Goal: Use online tool/utility: Utilize a website feature to perform a specific function

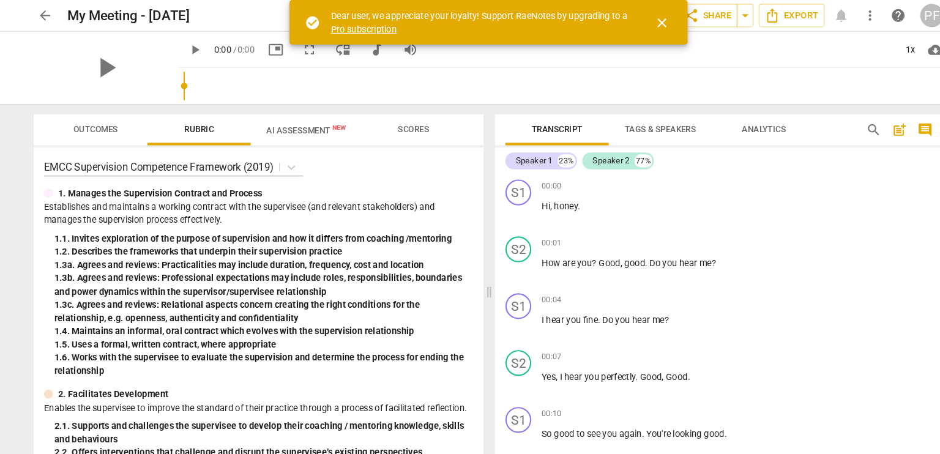
click at [54, 15] on span "arrow_back" at bounding box center [50, 14] width 15 height 15
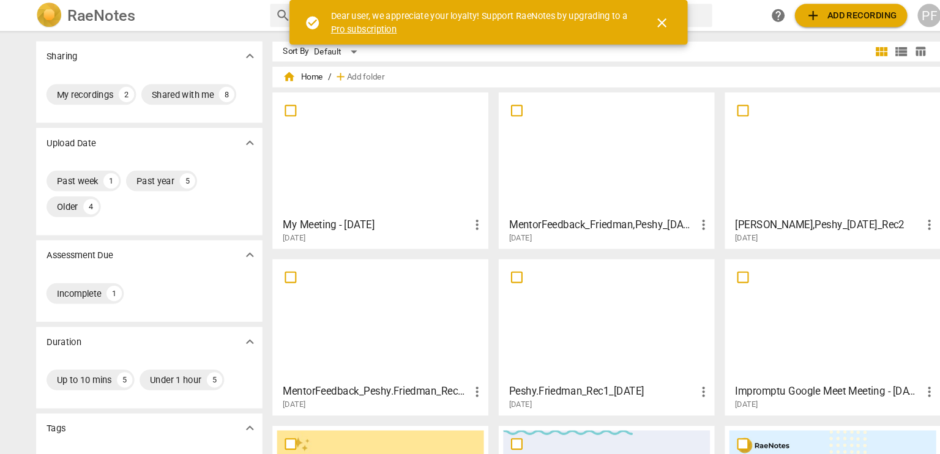
click at [834, 14] on span "add Add recording" at bounding box center [813, 14] width 87 height 15
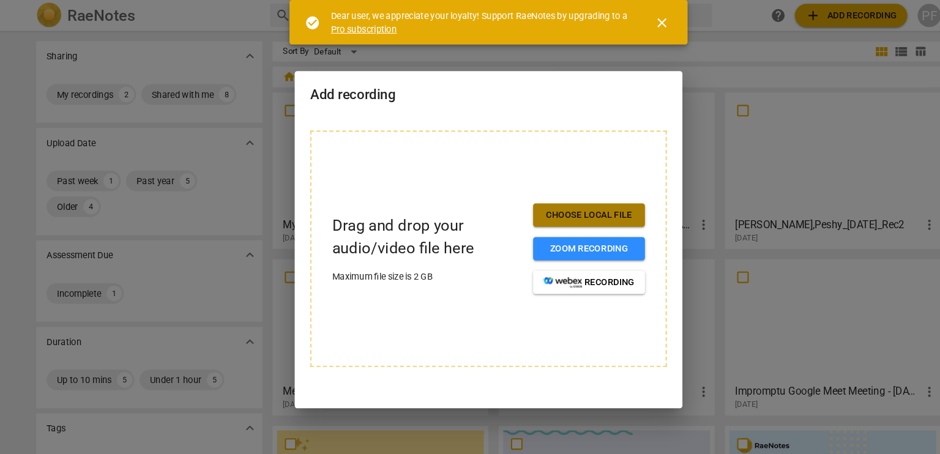
click at [521, 202] on button "Choose local file" at bounding box center [565, 204] width 106 height 22
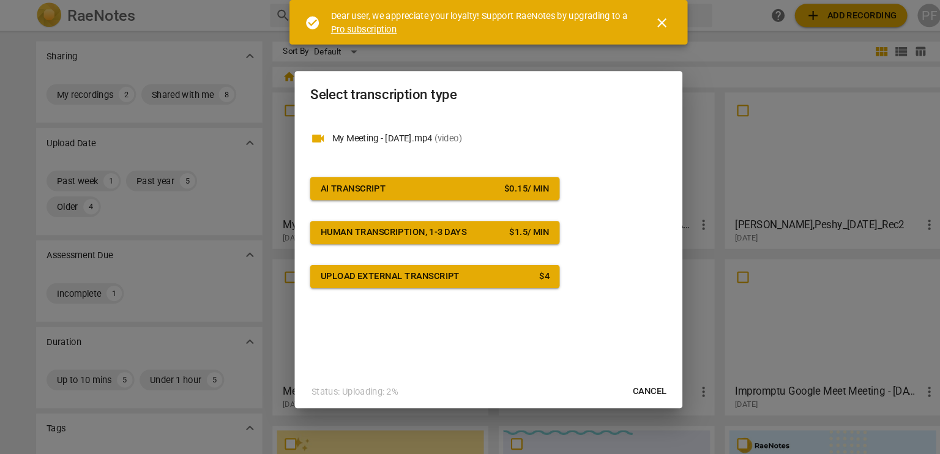
click at [606, 368] on button "Cancel" at bounding box center [622, 371] width 52 height 22
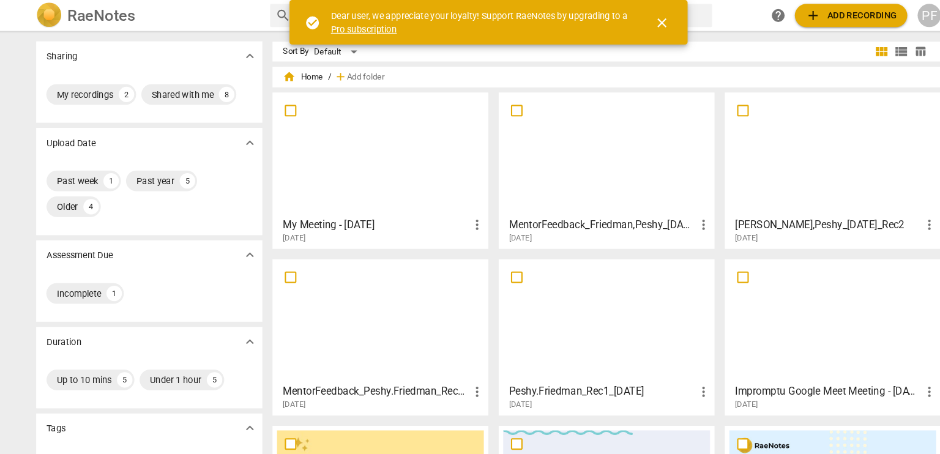
click at [770, 14] on span "add" at bounding box center [777, 14] width 15 height 15
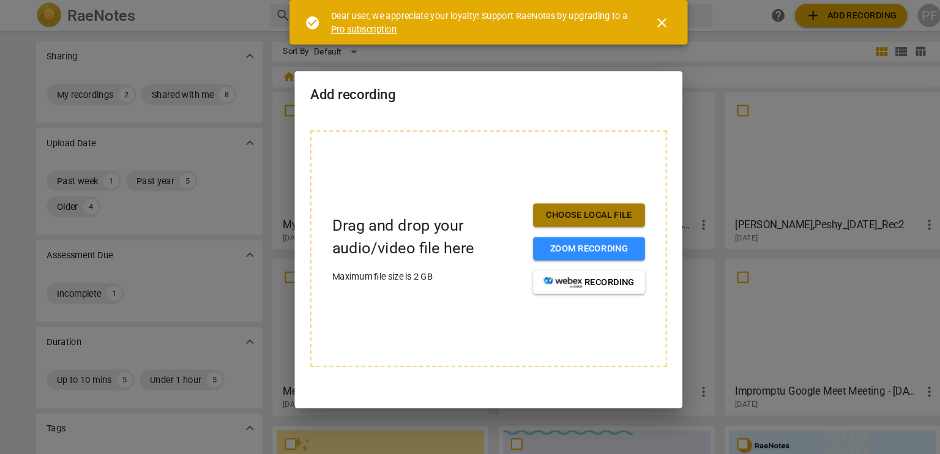
click at [544, 206] on span "Choose local file" at bounding box center [565, 204] width 86 height 12
click at [543, 200] on span "Choose local file" at bounding box center [565, 204] width 86 height 12
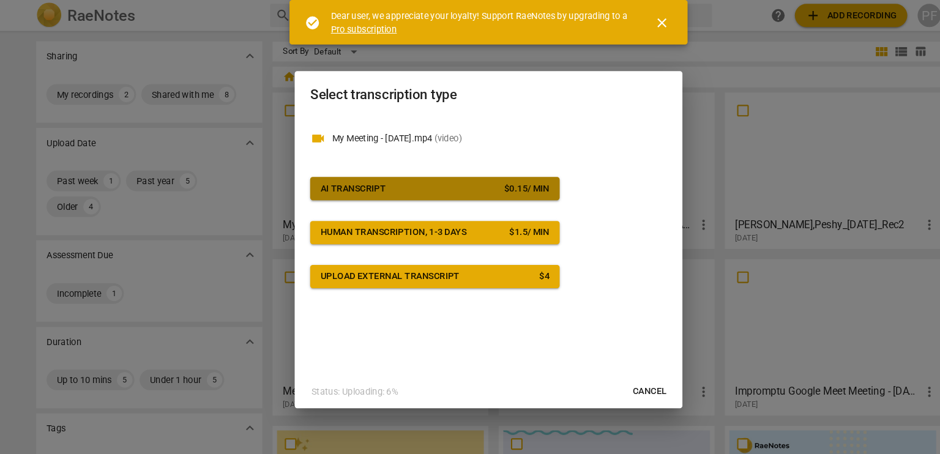
click at [345, 179] on div "AI Transcript" at bounding box center [342, 178] width 62 height 12
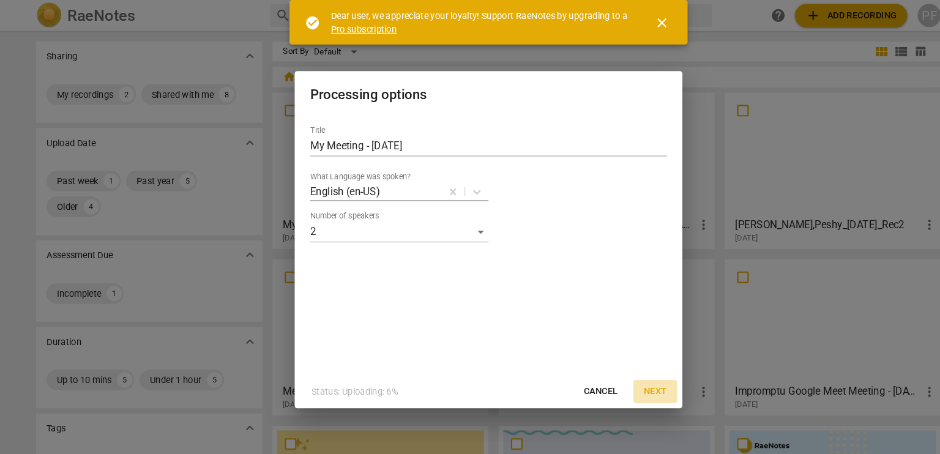
click at [625, 373] on span "Next" at bounding box center [628, 371] width 22 height 12
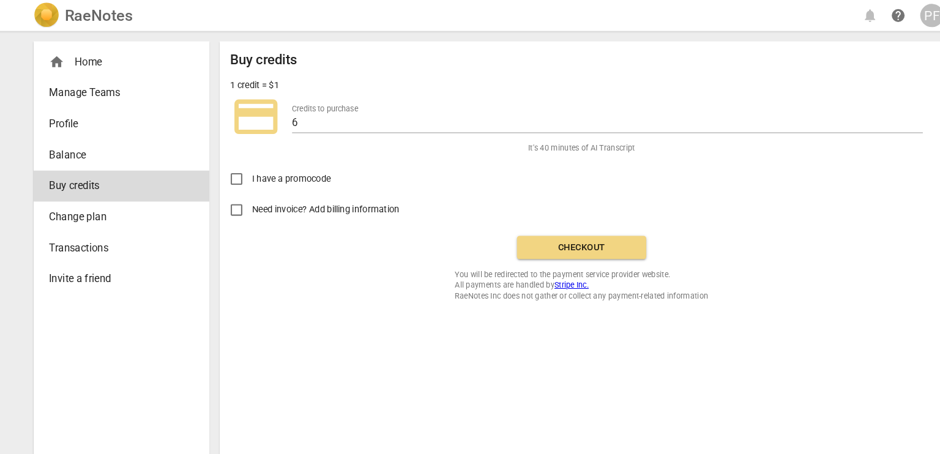
click at [539, 234] on span "Checkout" at bounding box center [557, 234] width 103 height 12
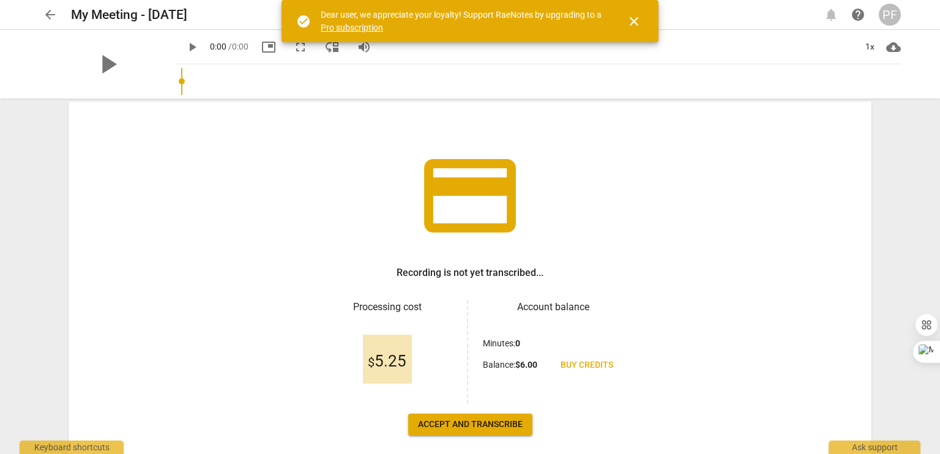
scroll to position [37, 0]
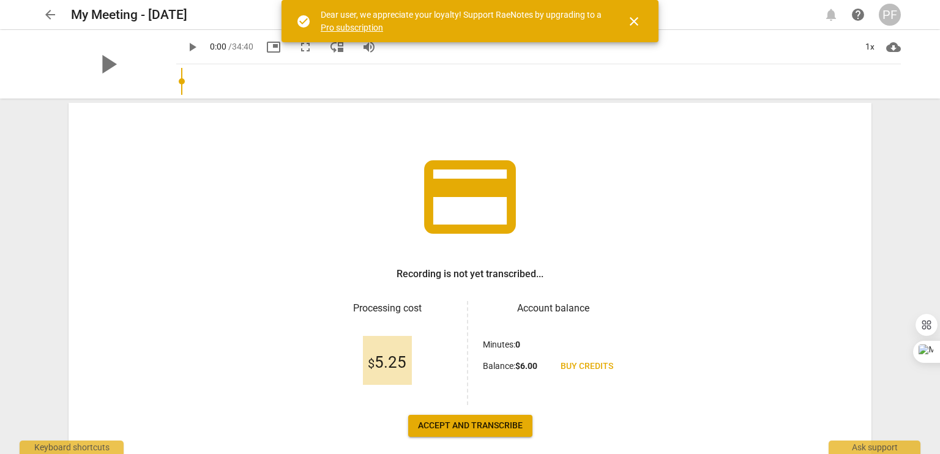
click at [439, 421] on span "Accept and transcribe" at bounding box center [470, 426] width 105 height 12
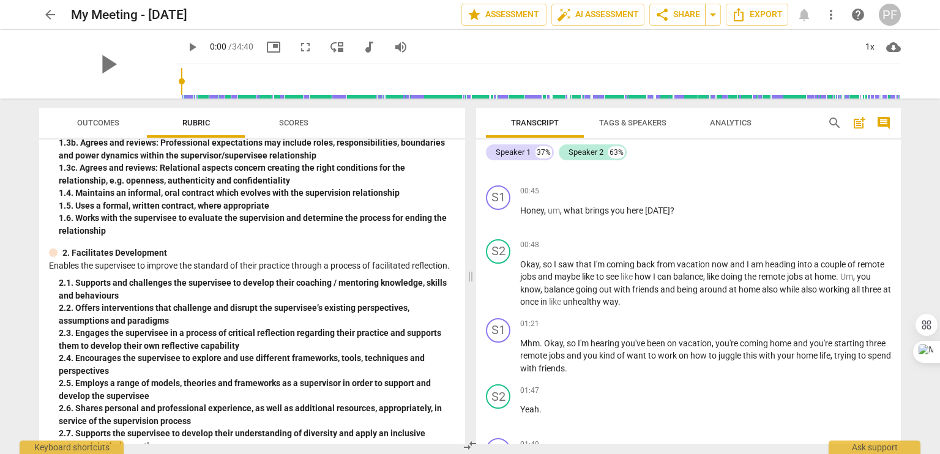
scroll to position [122, 0]
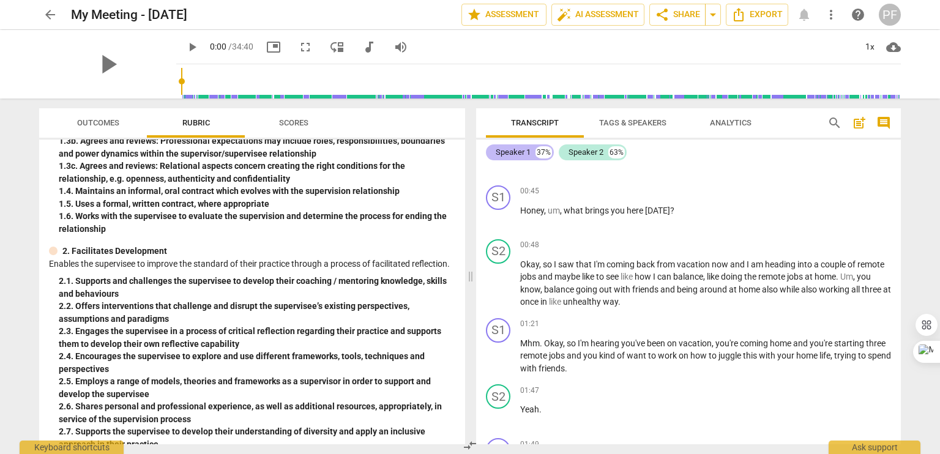
click at [519, 154] on div "Speaker 1" at bounding box center [512, 152] width 35 height 12
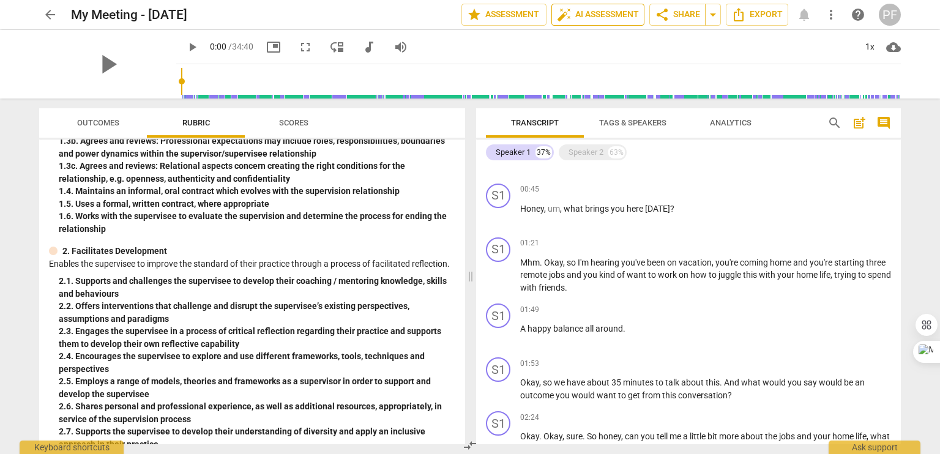
click at [603, 17] on span "auto_fix_high AI Assessment" at bounding box center [598, 14] width 82 height 15
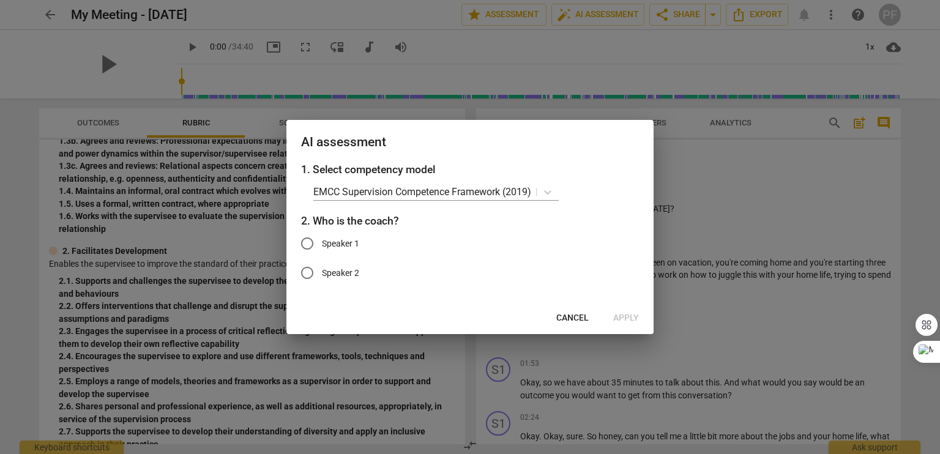
click at [335, 243] on span "Speaker 1" at bounding box center [340, 243] width 37 height 13
click at [322, 243] on input "Speaker 1" at bounding box center [306, 243] width 29 height 29
radio input "true"
click at [634, 317] on span "Apply" at bounding box center [626, 318] width 26 height 12
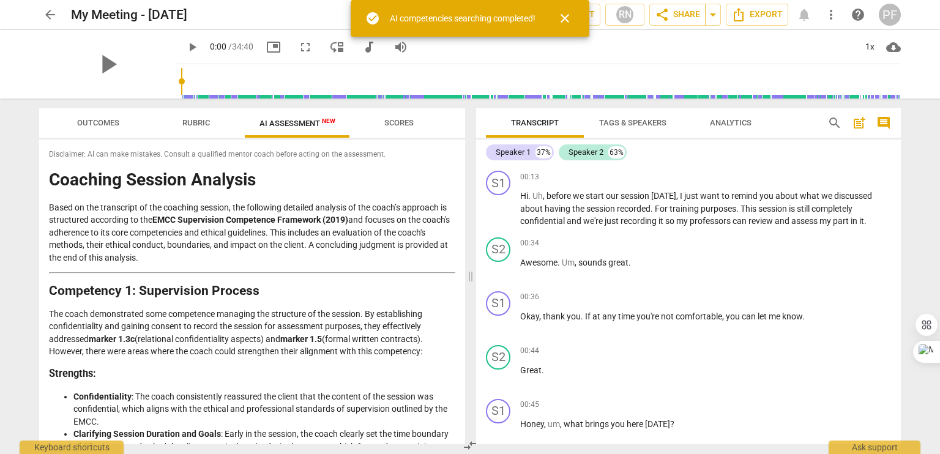
scroll to position [428, 0]
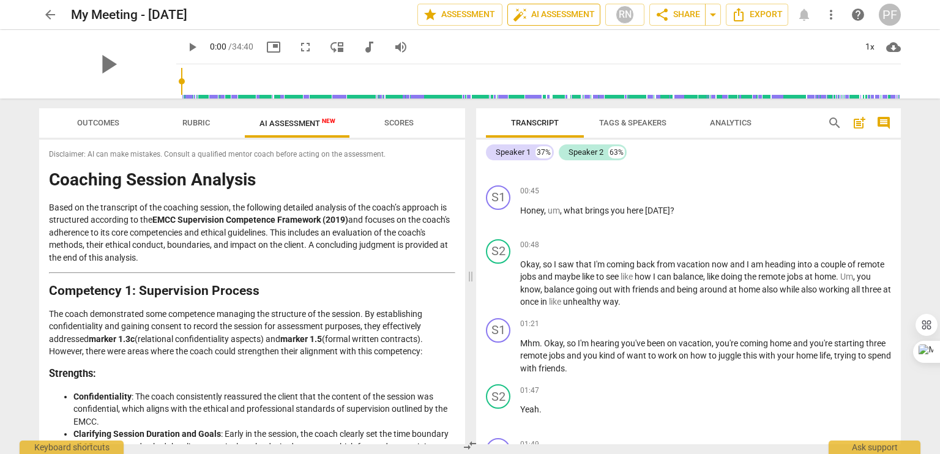
click at [541, 17] on span "auto_fix_high AI Assessment" at bounding box center [554, 14] width 82 height 15
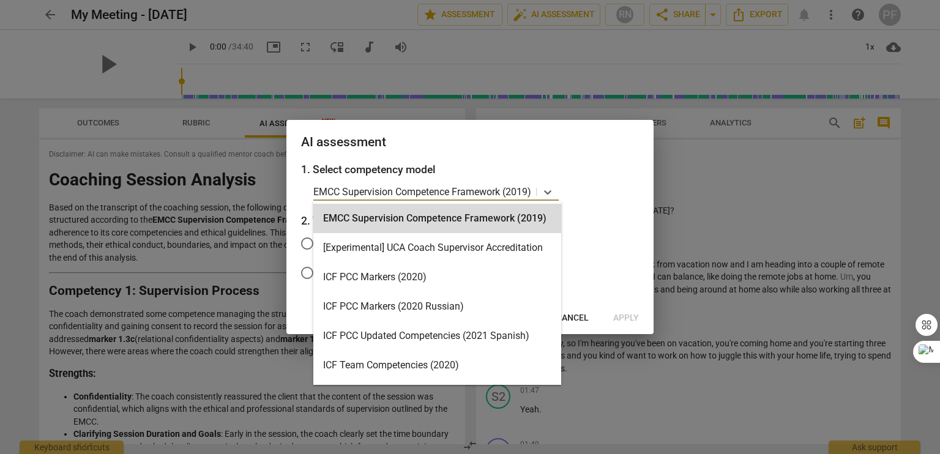
click at [458, 188] on p "EMCC Supervision Competence Framework (2019)" at bounding box center [422, 192] width 218 height 14
click at [491, 72] on div at bounding box center [470, 227] width 940 height 454
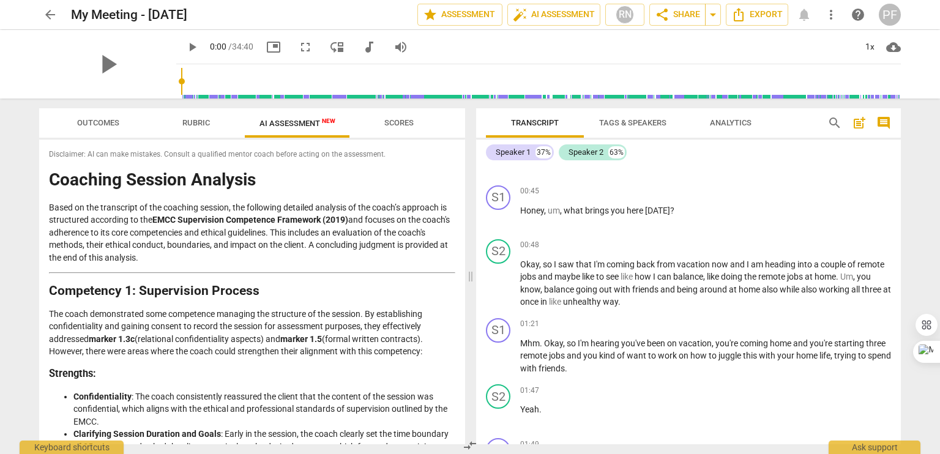
click at [306, 122] on span "AI Assessment New" at bounding box center [297, 123] width 76 height 9
click at [318, 129] on span "AI Assessment New" at bounding box center [297, 123] width 105 height 18
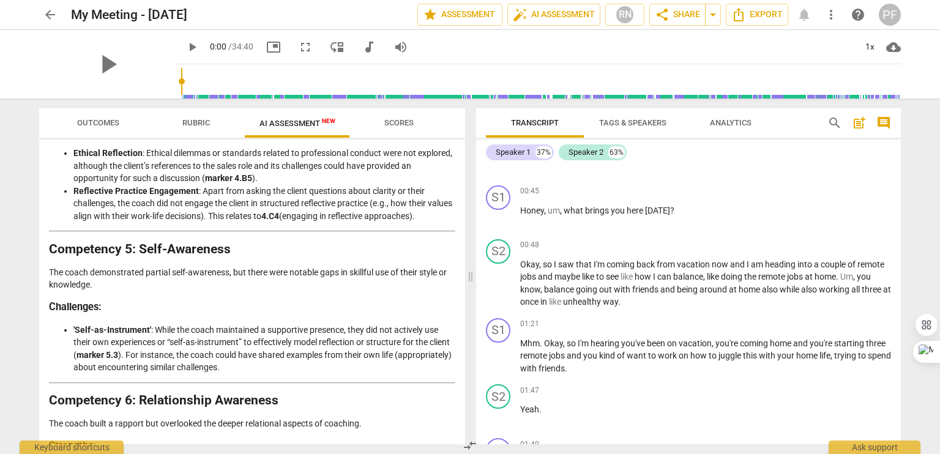
scroll to position [1285, 0]
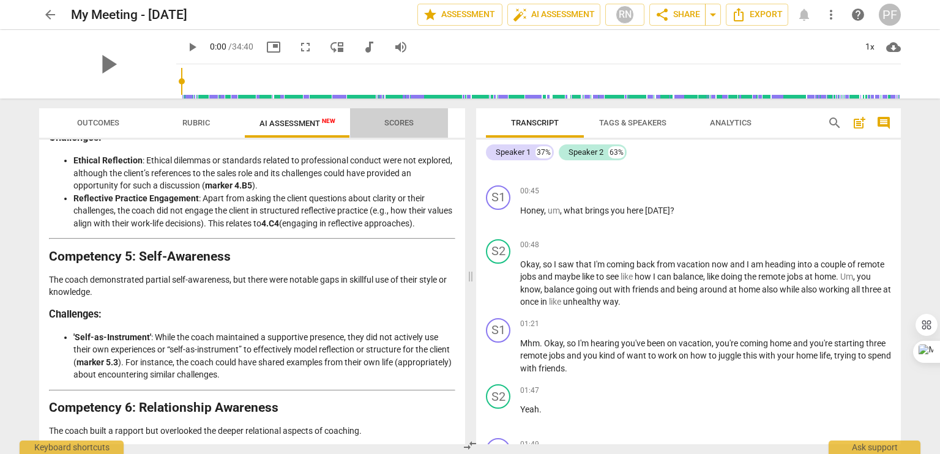
click at [391, 125] on span "Scores" at bounding box center [398, 122] width 29 height 9
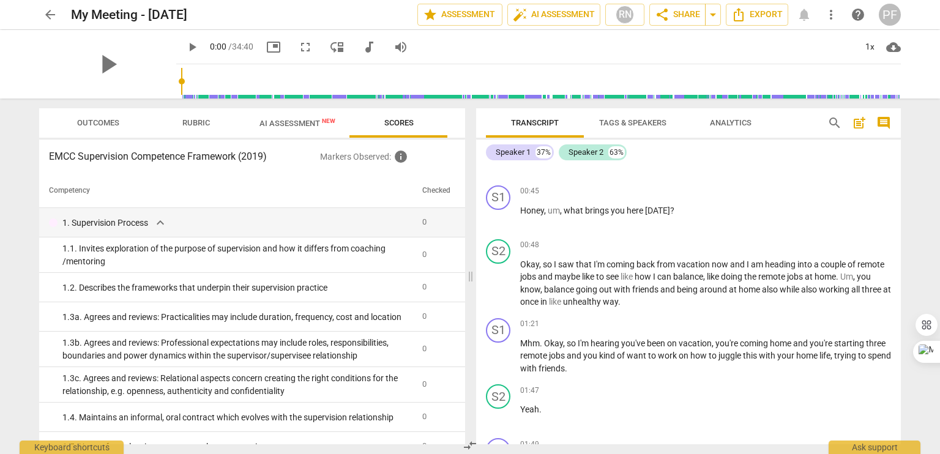
click at [303, 123] on span "AI Assessment New" at bounding box center [297, 123] width 76 height 9
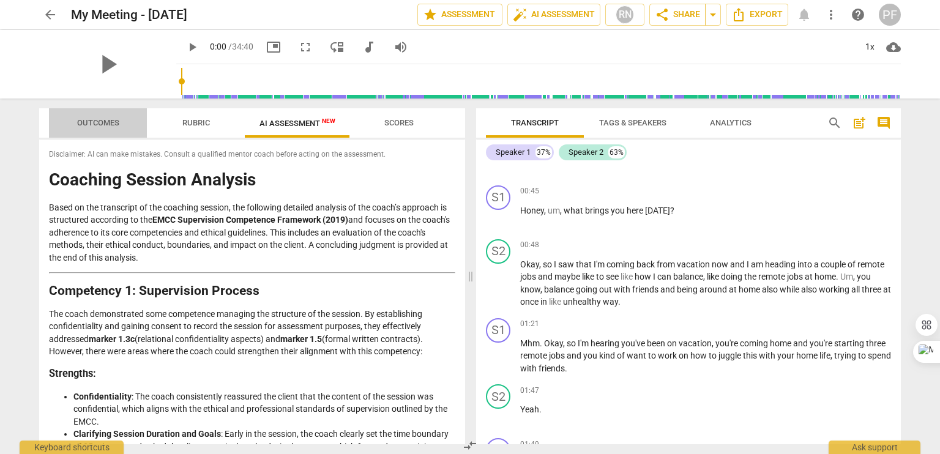
click at [105, 124] on span "Outcomes" at bounding box center [98, 122] width 42 height 9
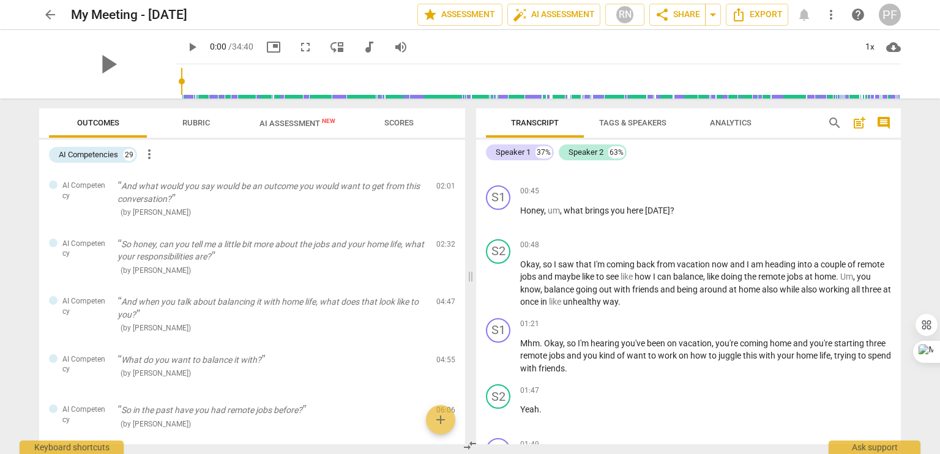
click at [286, 125] on span "AI Assessment New" at bounding box center [297, 123] width 105 height 18
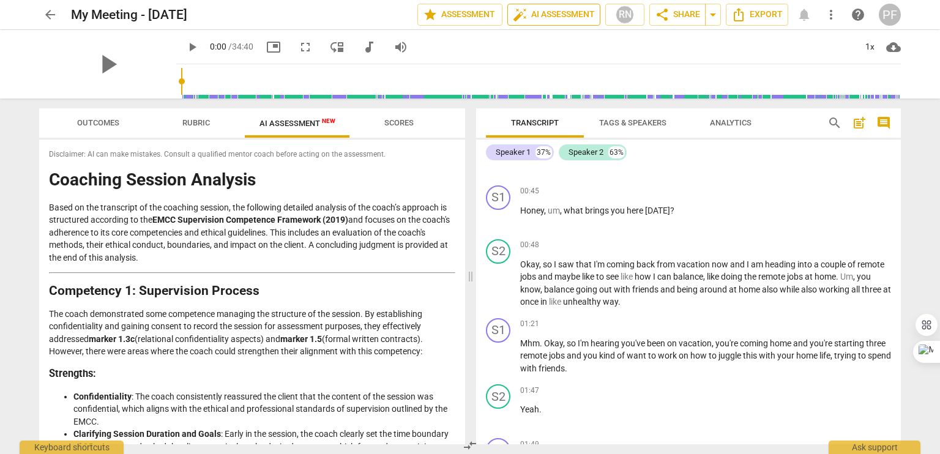
click at [536, 17] on span "auto_fix_high AI Assessment" at bounding box center [554, 14] width 82 height 15
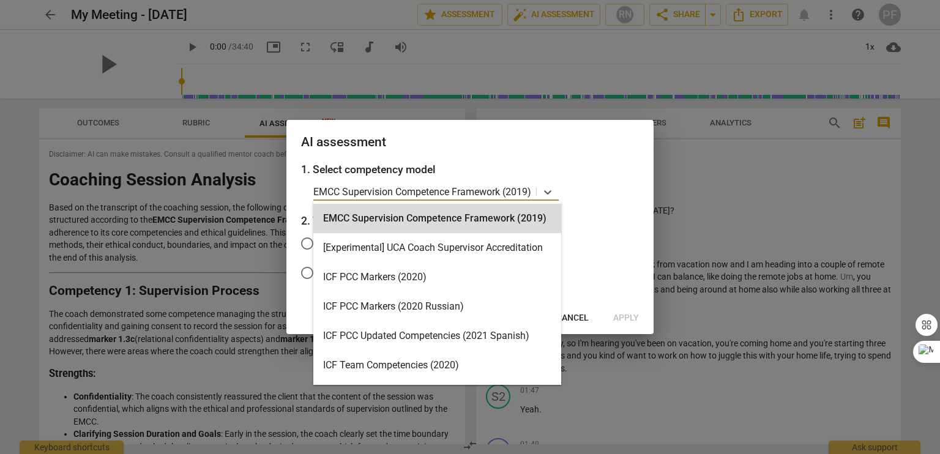
click at [388, 188] on p "EMCC Supervision Competence Framework (2019)" at bounding box center [422, 192] width 218 height 14
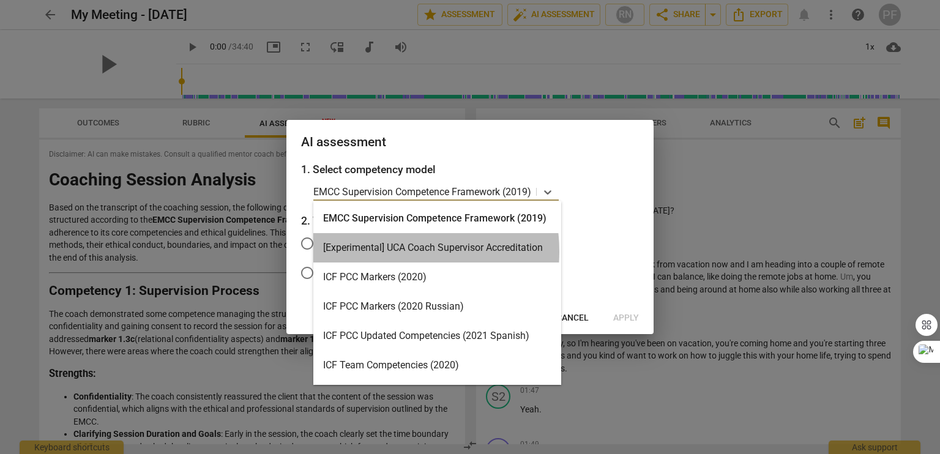
click at [389, 251] on div "[Experimental] UCA Coach Supervisor Accreditation" at bounding box center [437, 247] width 248 height 29
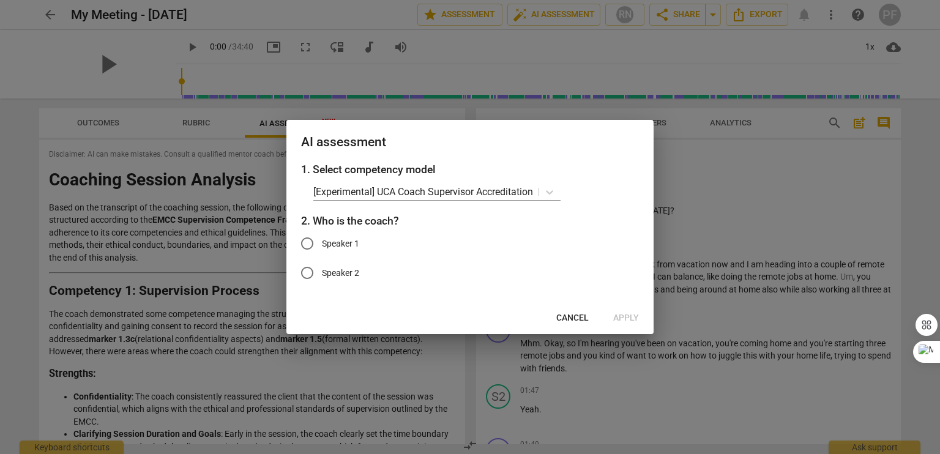
click at [351, 249] on span "Speaker 1" at bounding box center [340, 243] width 37 height 13
click at [322, 249] on input "Speaker 1" at bounding box center [306, 243] width 29 height 29
radio input "true"
click at [549, 196] on icon at bounding box center [549, 192] width 12 height 12
click at [605, 300] on div "1. Select competency model [Experimental] UCA Coach Supervisor Accreditation 2.…" at bounding box center [469, 231] width 367 height 141
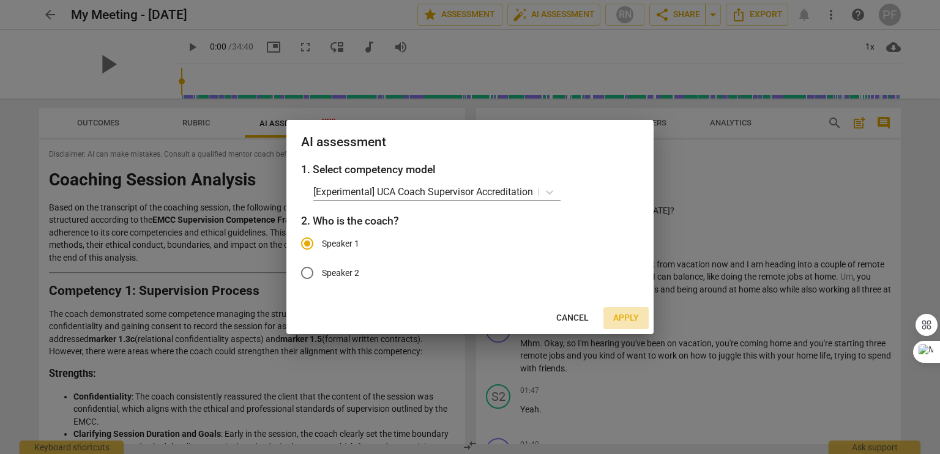
click at [619, 317] on span "Apply" at bounding box center [626, 318] width 26 height 12
